Goal: Navigation & Orientation: Find specific page/section

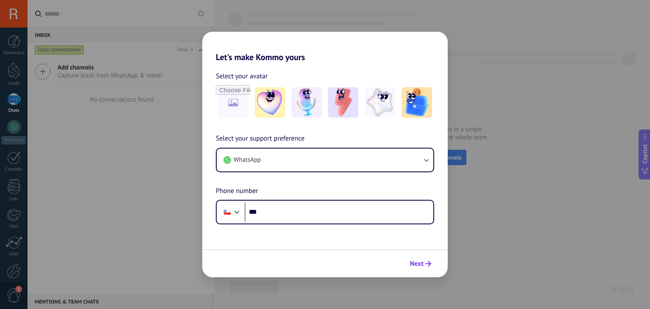
click at [420, 266] on span "Next" at bounding box center [417, 264] width 14 height 6
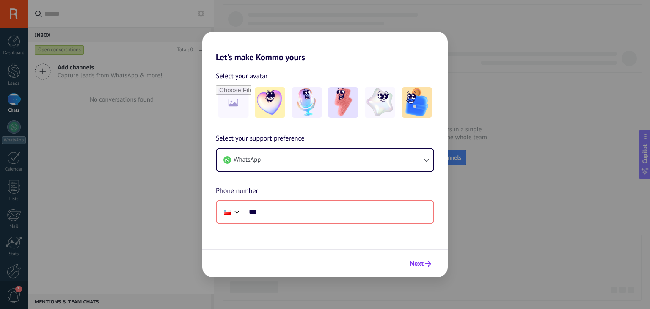
click at [420, 266] on span "Next" at bounding box center [417, 264] width 14 height 6
click at [467, 216] on div "Let's make Kommo yours Select your avatar Select your support preference WhatsA…" at bounding box center [325, 154] width 650 height 309
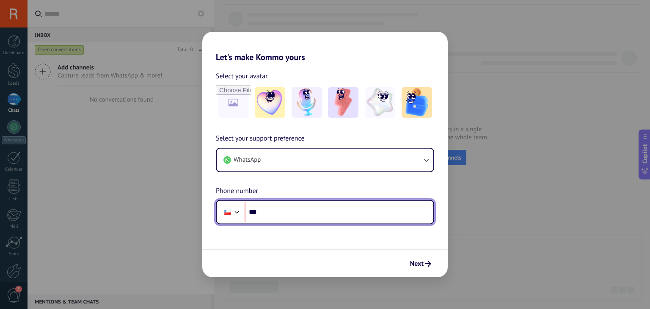
click at [313, 214] on input "***" at bounding box center [338, 211] width 189 height 19
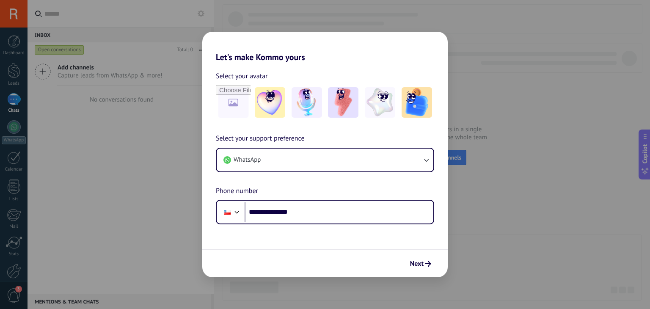
click at [323, 236] on form "**********" at bounding box center [324, 169] width 245 height 215
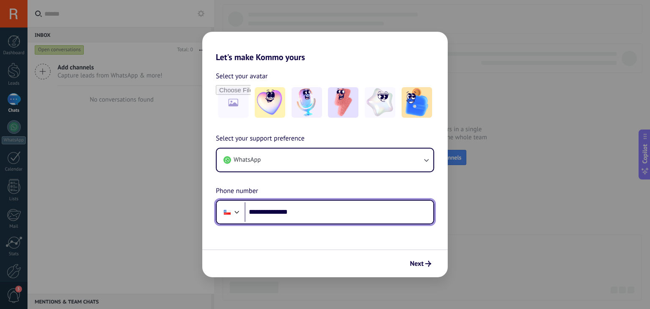
click at [264, 213] on input "**********" at bounding box center [338, 211] width 189 height 19
type input "**"
type input "**********"
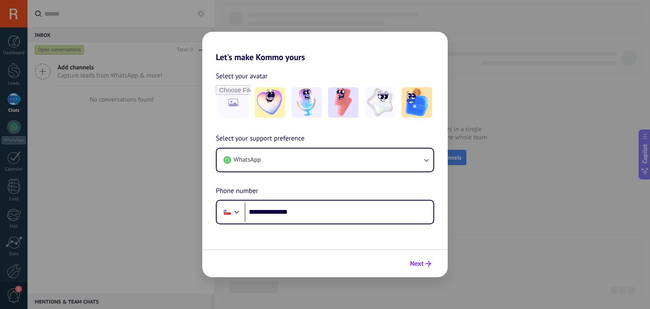
click at [413, 258] on button "Next" at bounding box center [420, 263] width 29 height 14
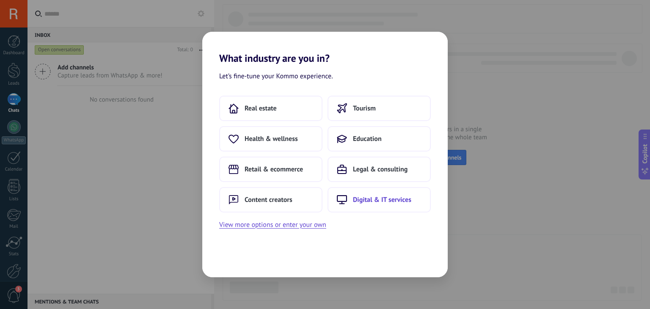
click at [369, 199] on span "Digital & IT services" at bounding box center [382, 199] width 58 height 8
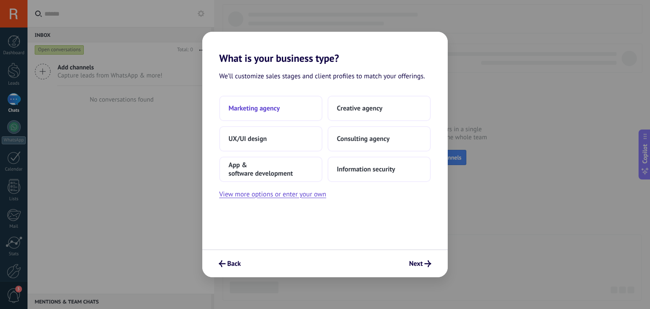
click at [275, 104] on button "Marketing agency" at bounding box center [270, 108] width 103 height 25
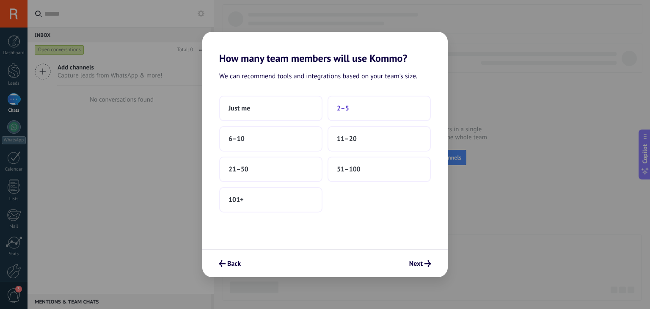
click at [340, 107] on span "2–5" at bounding box center [343, 108] width 12 height 8
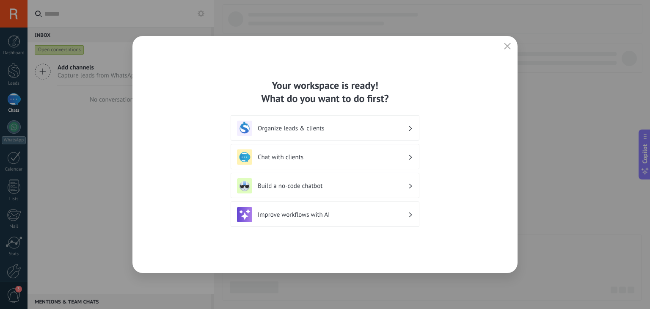
click at [365, 129] on h3 "Organize leads & clients" at bounding box center [333, 128] width 150 height 8
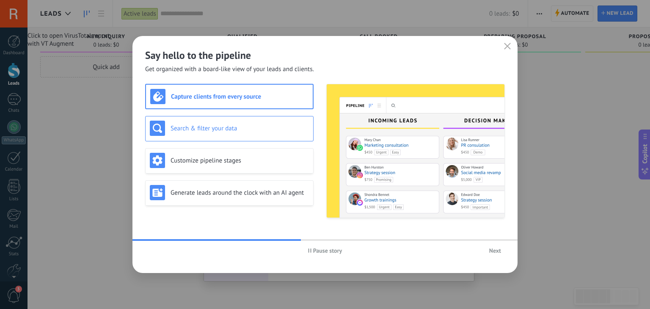
click at [272, 118] on div "Search & filter your data" at bounding box center [229, 128] width 168 height 25
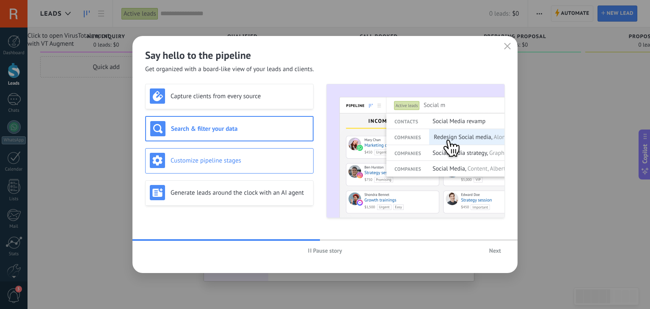
click at [269, 158] on h3 "Customize pipeline stages" at bounding box center [239, 161] width 138 height 8
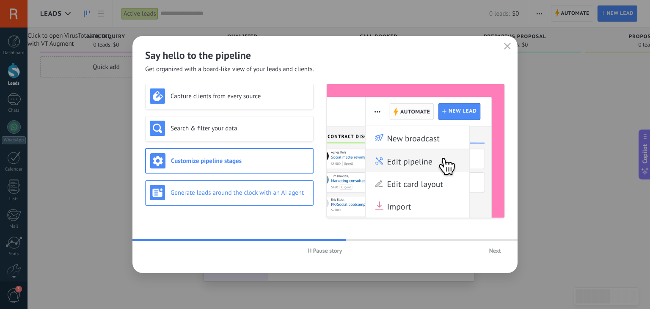
click at [271, 187] on div "Generate leads around the clock with an AI agent" at bounding box center [229, 192] width 159 height 15
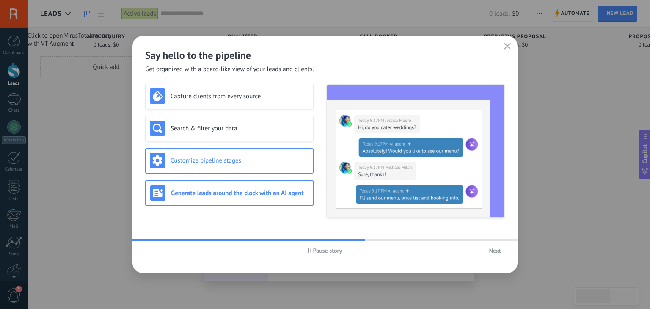
click at [279, 170] on div "Customize pipeline stages" at bounding box center [229, 160] width 168 height 25
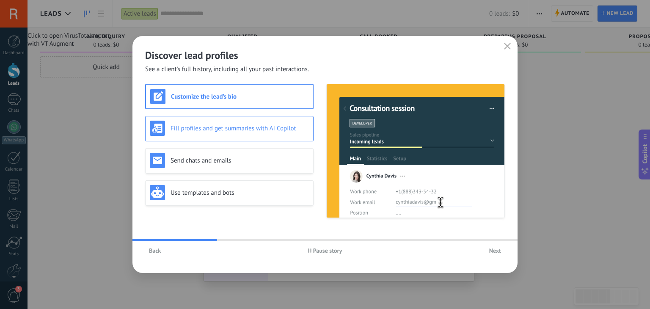
click at [267, 127] on h3 "Fill profiles and get summaries with AI Copilot" at bounding box center [239, 128] width 138 height 8
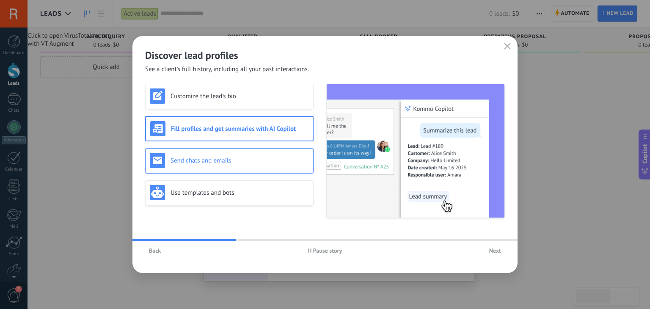
click at [263, 157] on h3 "Send chats and emails" at bounding box center [239, 161] width 138 height 8
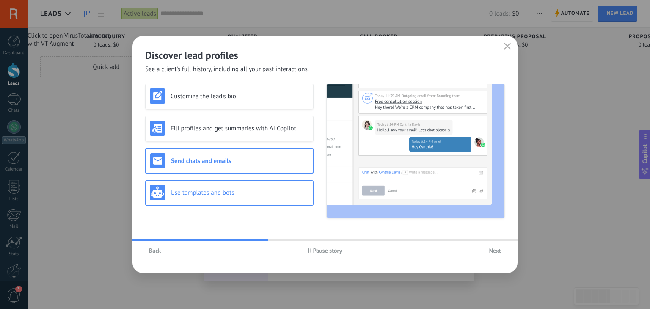
click at [264, 182] on div "Use templates and bots" at bounding box center [229, 192] width 168 height 25
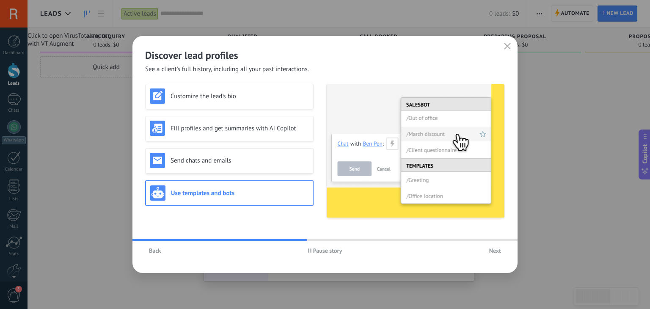
click at [491, 251] on span "Next" at bounding box center [495, 250] width 12 height 6
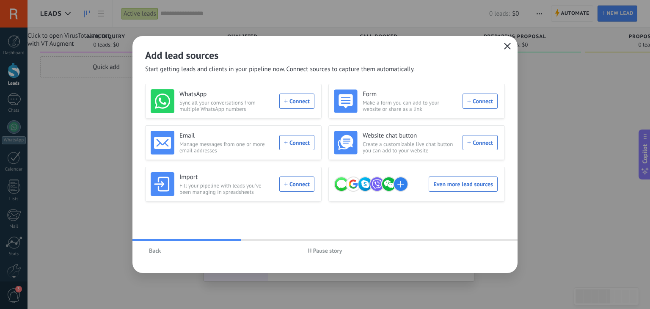
click at [510, 47] on icon "button" at bounding box center [507, 46] width 7 height 7
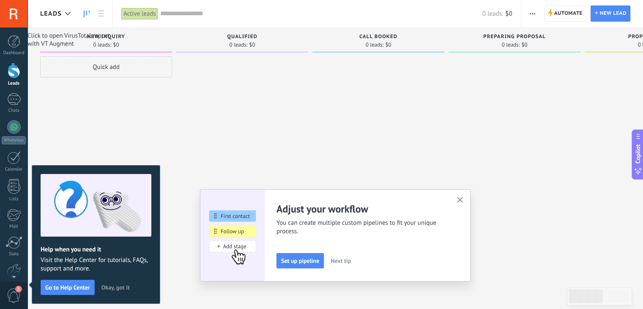
click at [120, 288] on span "Okay, got it" at bounding box center [116, 287] width 28 height 6
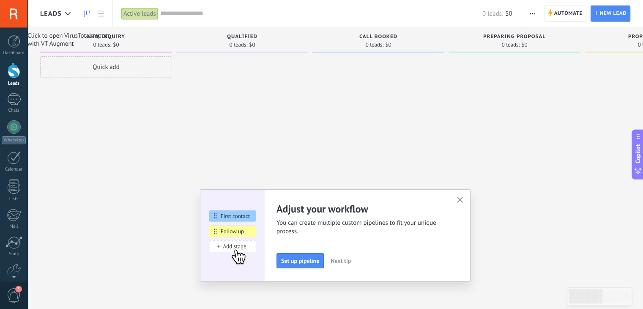
click at [461, 201] on icon "button" at bounding box center [460, 200] width 6 height 6
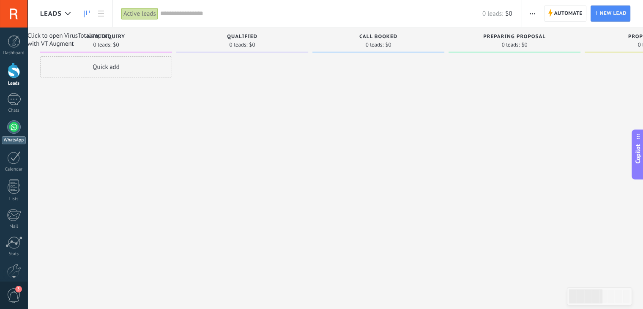
click at [9, 127] on div at bounding box center [14, 127] width 14 height 14
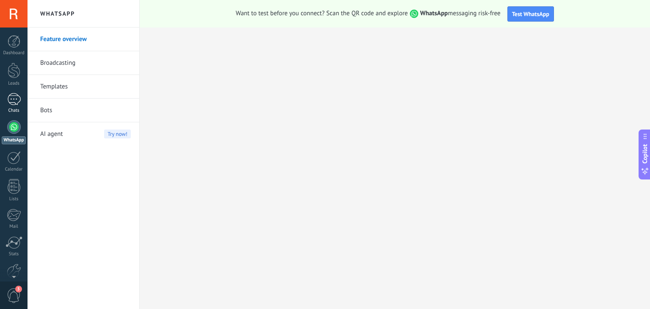
click at [18, 99] on div at bounding box center [14, 99] width 14 height 12
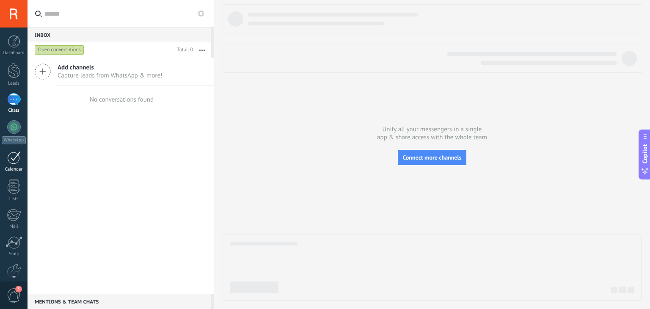
click at [16, 156] on div at bounding box center [14, 157] width 14 height 13
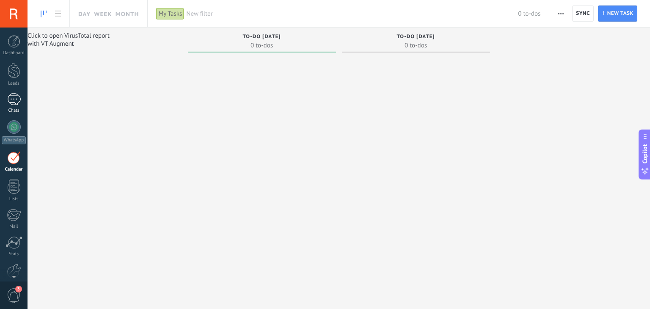
click at [15, 102] on div at bounding box center [14, 99] width 14 height 12
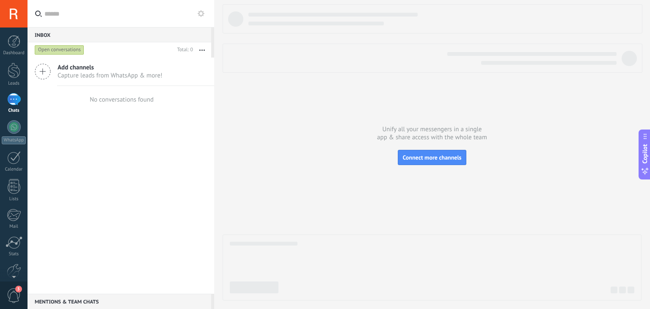
click at [14, 16] on div at bounding box center [13, 13] width 27 height 27
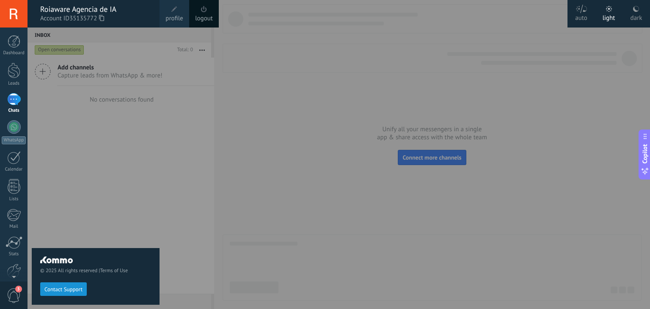
click at [209, 14] on link "logout" at bounding box center [204, 18] width 18 height 9
